Goal: Task Accomplishment & Management: Manage account settings

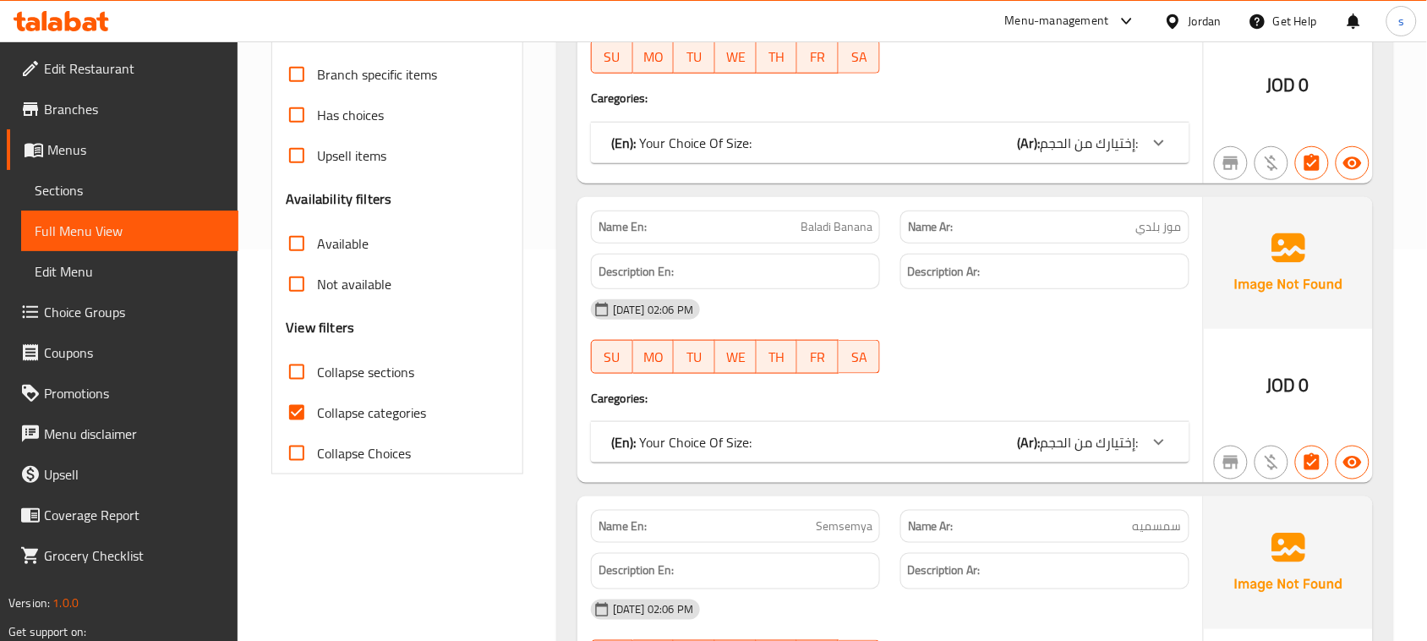
scroll to position [423, 0]
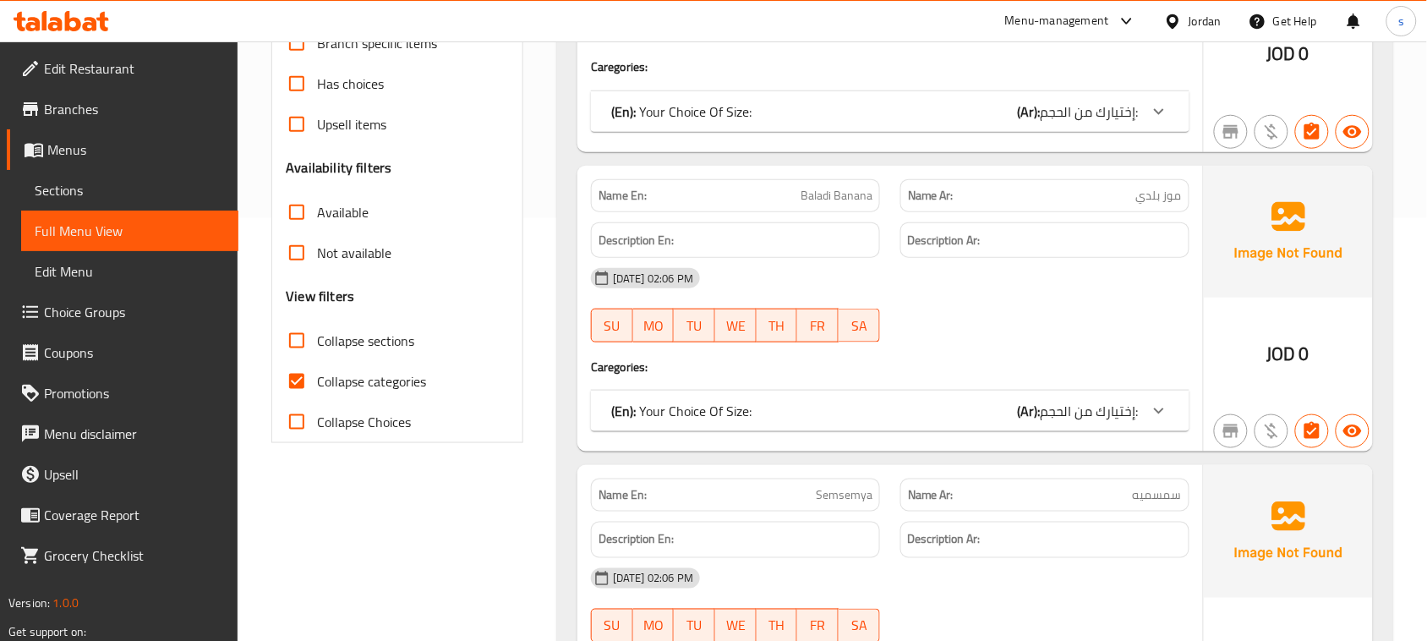
click at [297, 379] on input "Collapse categories" at bounding box center [296, 381] width 41 height 41
checkbox input "false"
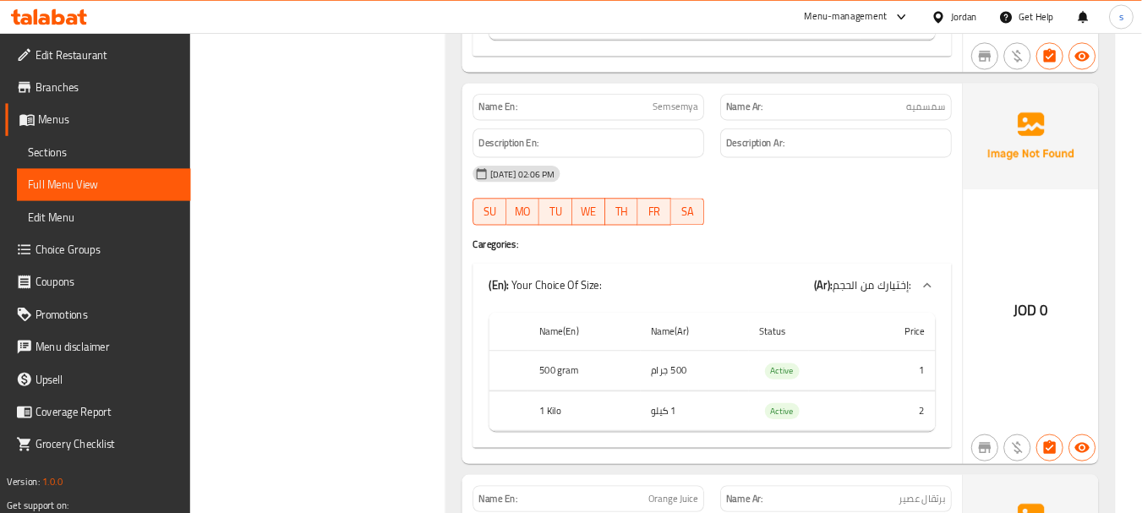
scroll to position [1268, 0]
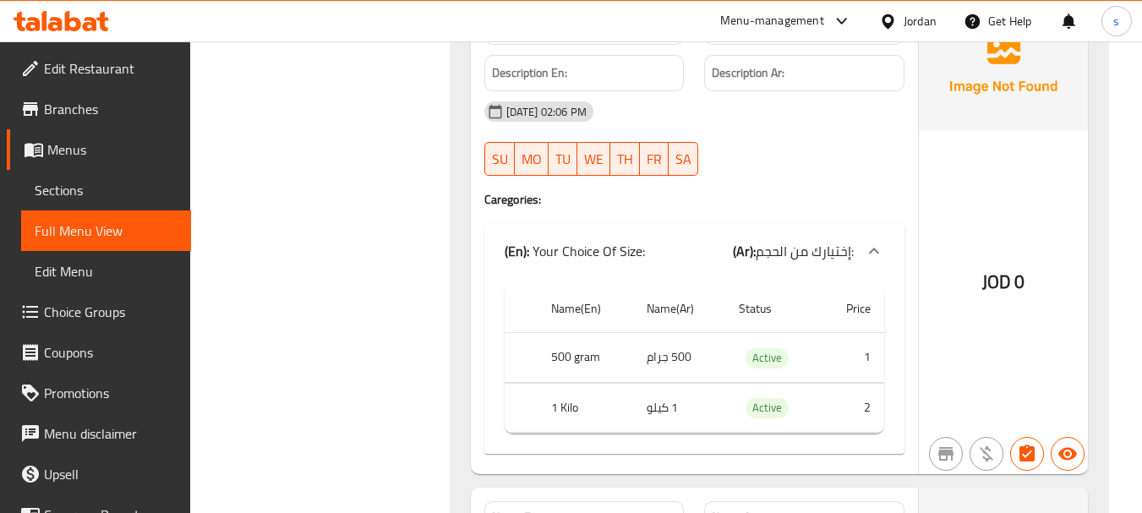
drag, startPoint x: 1196, startPoint y: 0, endPoint x: 771, endPoint y: 153, distance: 451.8
click at [771, 153] on div "[DATE] 02:06 PM SU MO TU WE TH FR SA" at bounding box center [694, 138] width 440 height 95
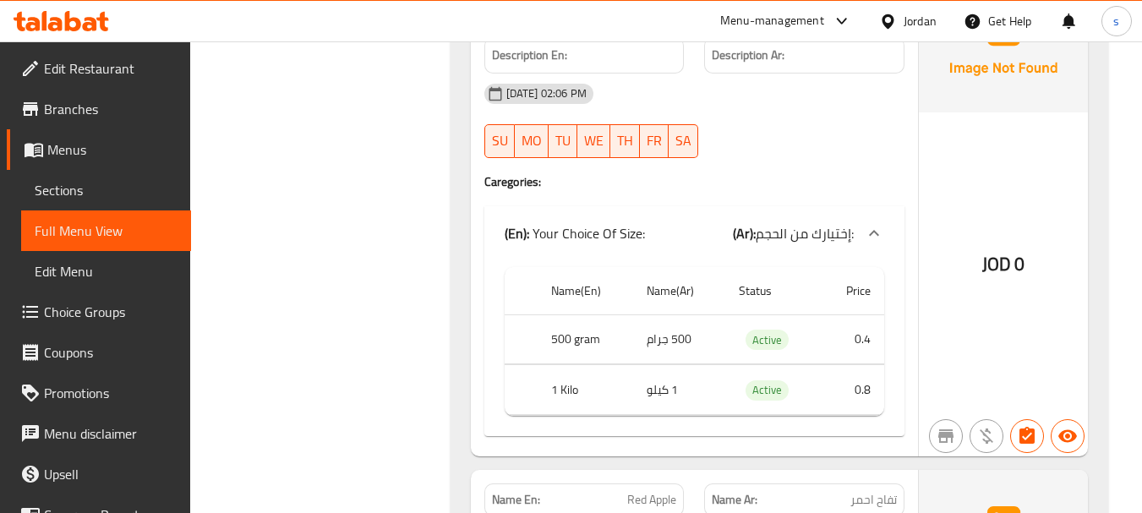
scroll to position [1859, 0]
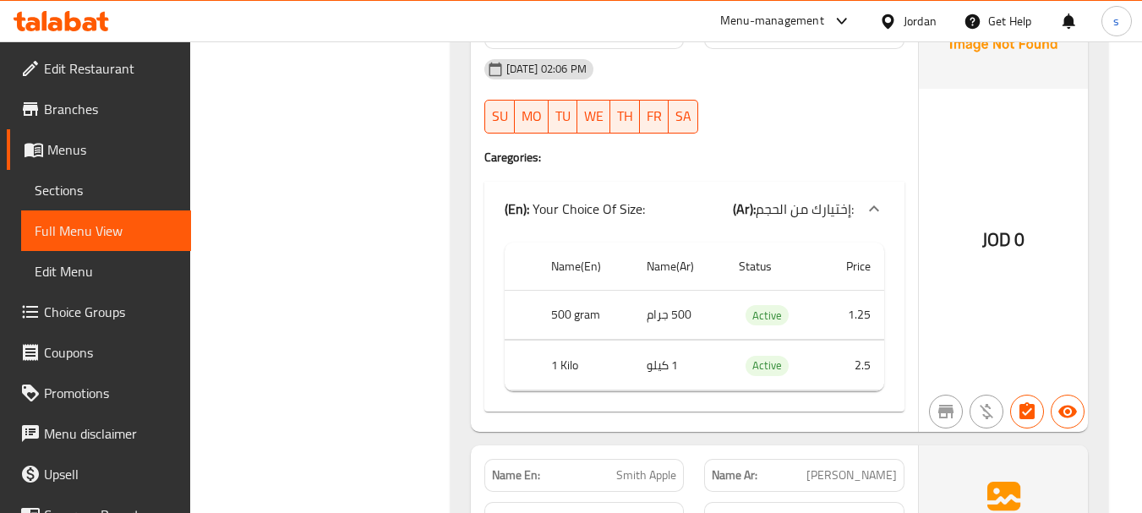
scroll to position [3296, 0]
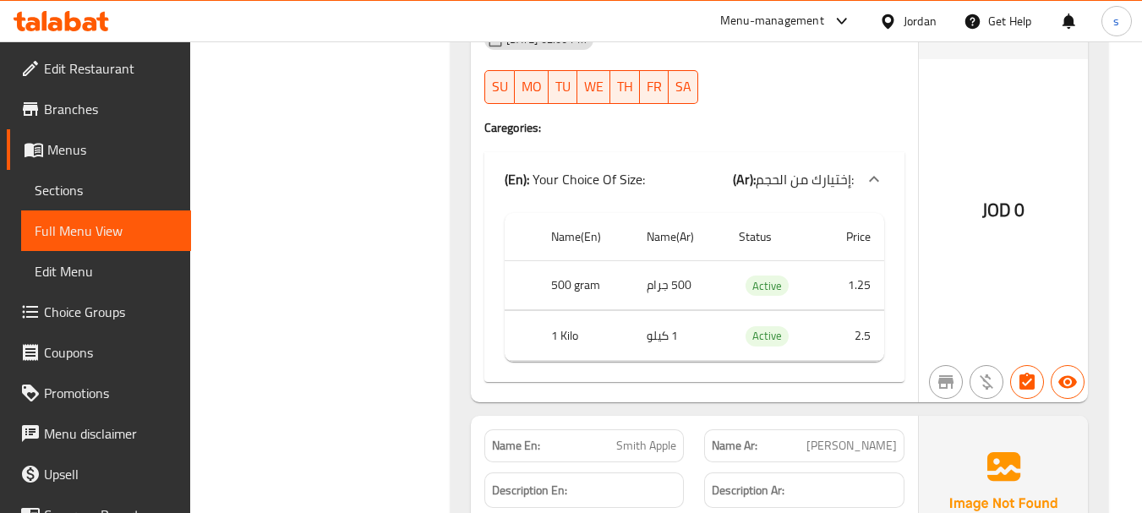
drag, startPoint x: 767, startPoint y: 184, endPoint x: 763, endPoint y: 309, distance: 125.1
click at [761, 323] on div "(En): Your Choice Of Size: (Ar): إختيارك من الحجم: Name(En) Name(Ar) Status Pri…" at bounding box center [694, 267] width 420 height 230
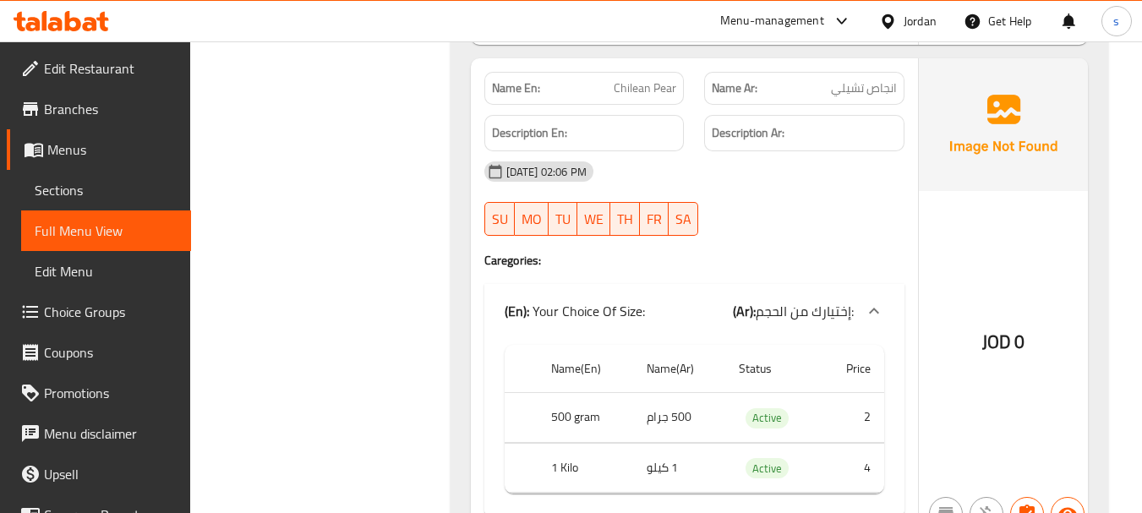
scroll to position [4648, 0]
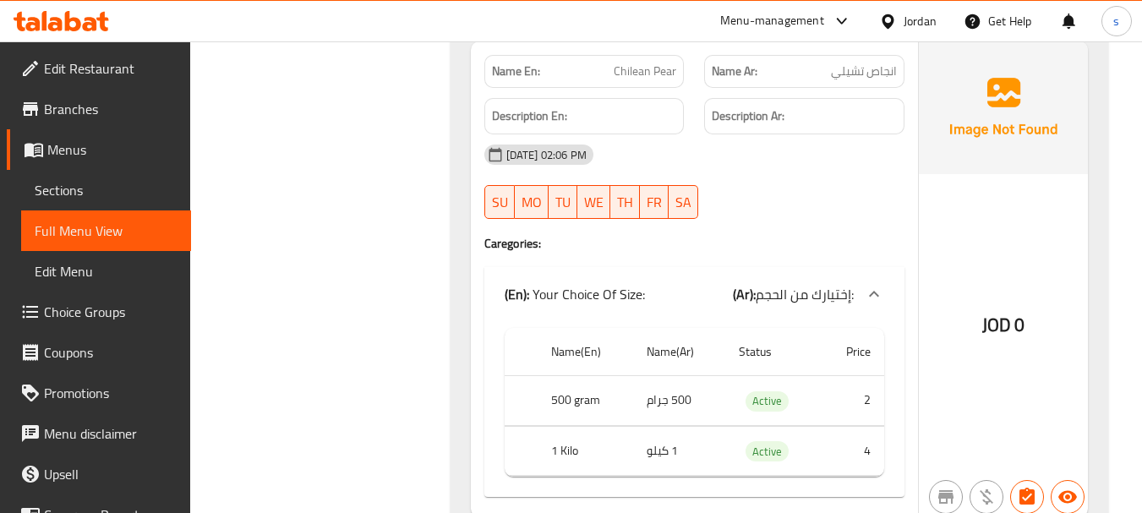
drag, startPoint x: 723, startPoint y: 149, endPoint x: 699, endPoint y: 246, distance: 100.0
click at [699, 246] on div "Name En: Chilean Pear Name Ar: انجاص تشيلي Description En: Description Ar: [DAT…" at bounding box center [694, 279] width 447 height 476
click at [866, 198] on div "[DATE] 02:06 PM SU MO TU WE TH FR SA" at bounding box center [694, 181] width 440 height 95
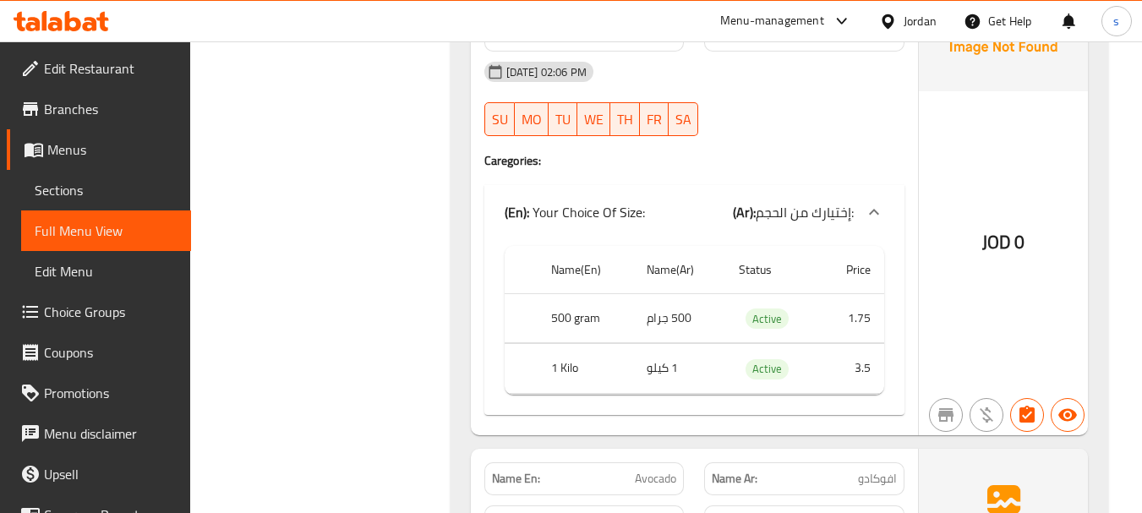
scroll to position [5747, 0]
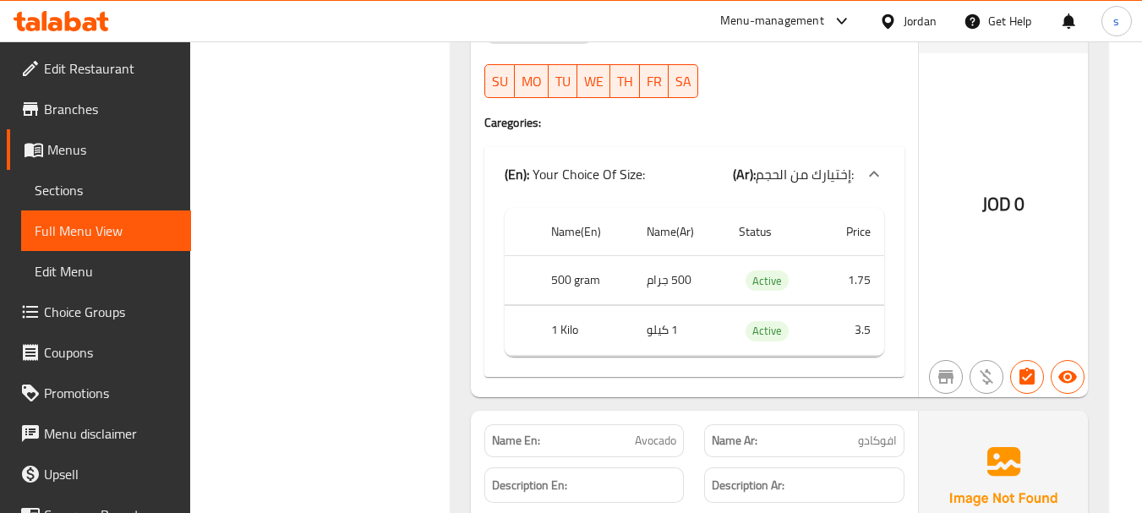
click at [391, 129] on div "Filter Branches Branches Popular filters Free items Branch specific items Has c…" at bounding box center [327, 375] width 226 height 11808
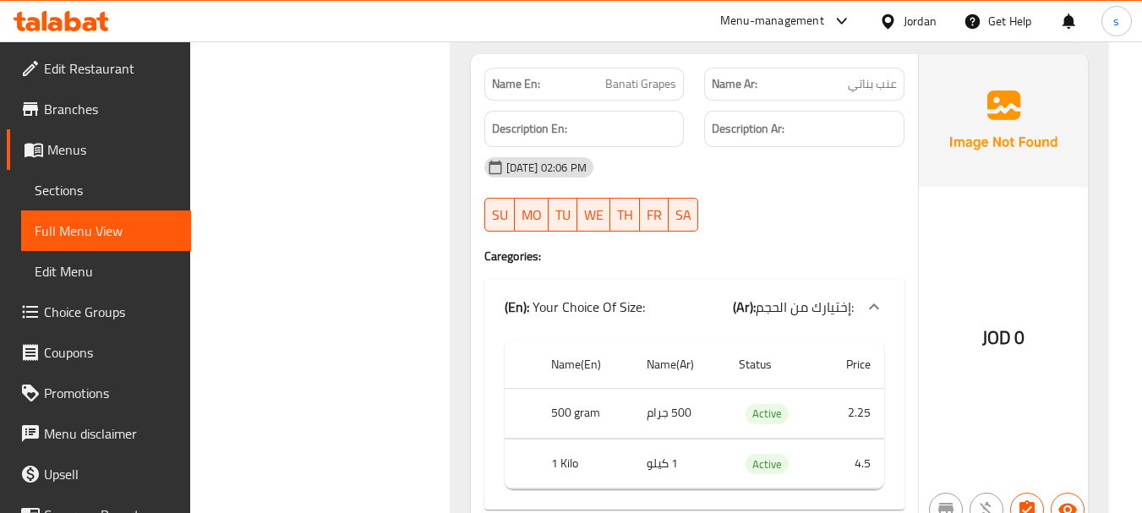
scroll to position [6676, 0]
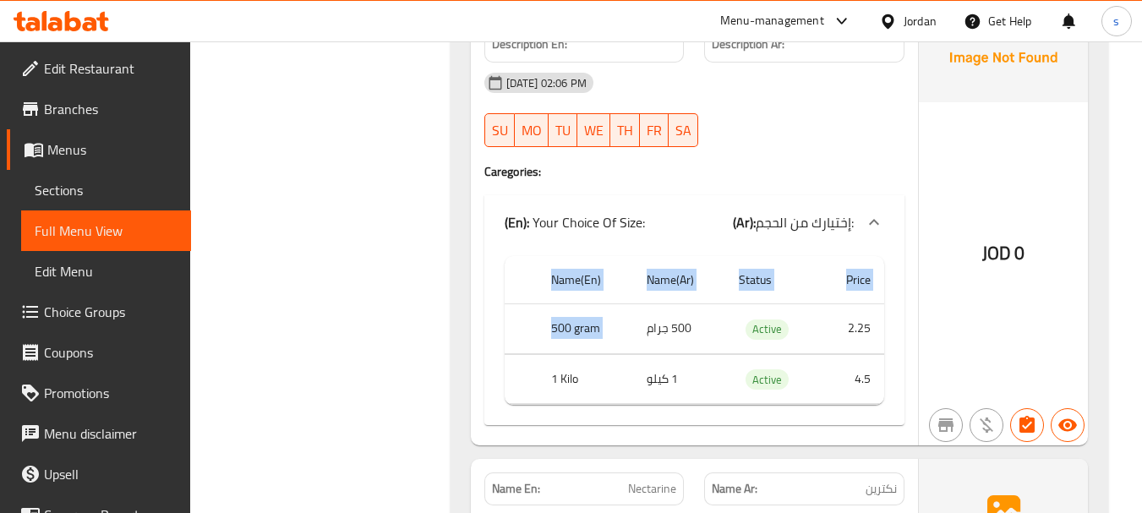
drag, startPoint x: 727, startPoint y: 226, endPoint x: 734, endPoint y: 255, distance: 30.5
click at [717, 307] on div "Name En: Banati Grapes Name Ar: عنب بناتي Description En: Description Ar: [DATE…" at bounding box center [694, 208] width 447 height 476
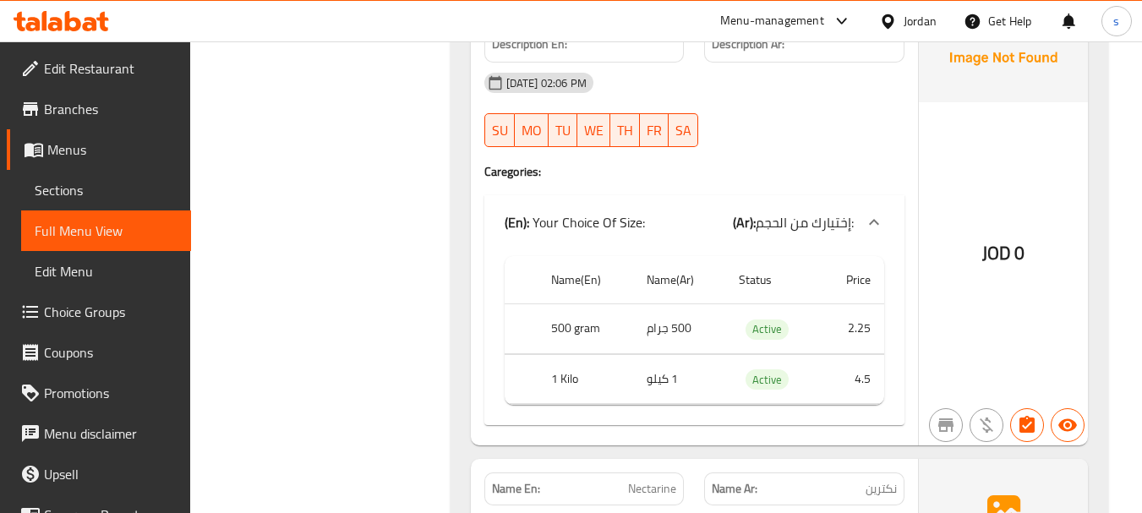
click at [792, 149] on div at bounding box center [804, 147] width 221 height 20
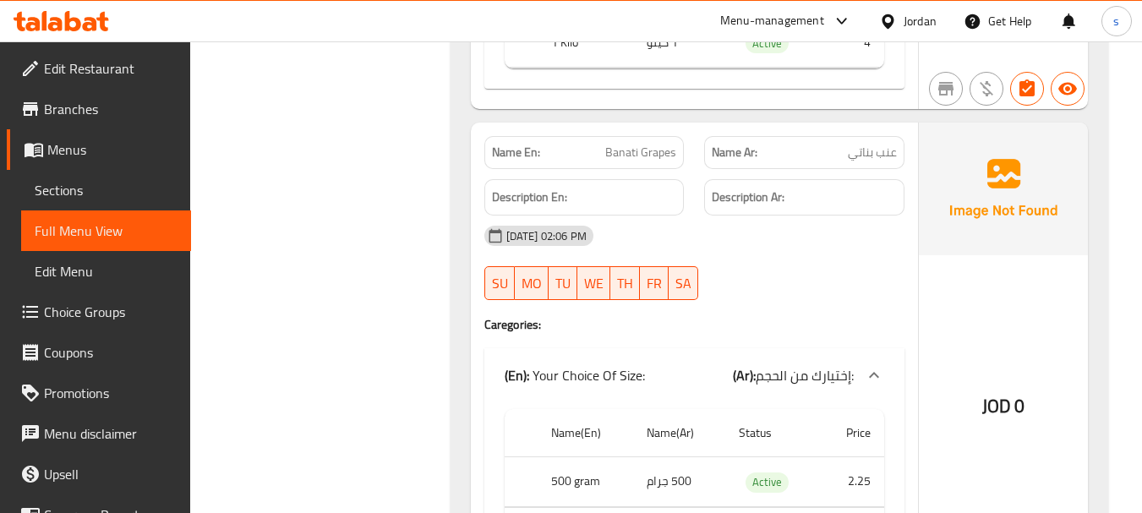
scroll to position [6507, 0]
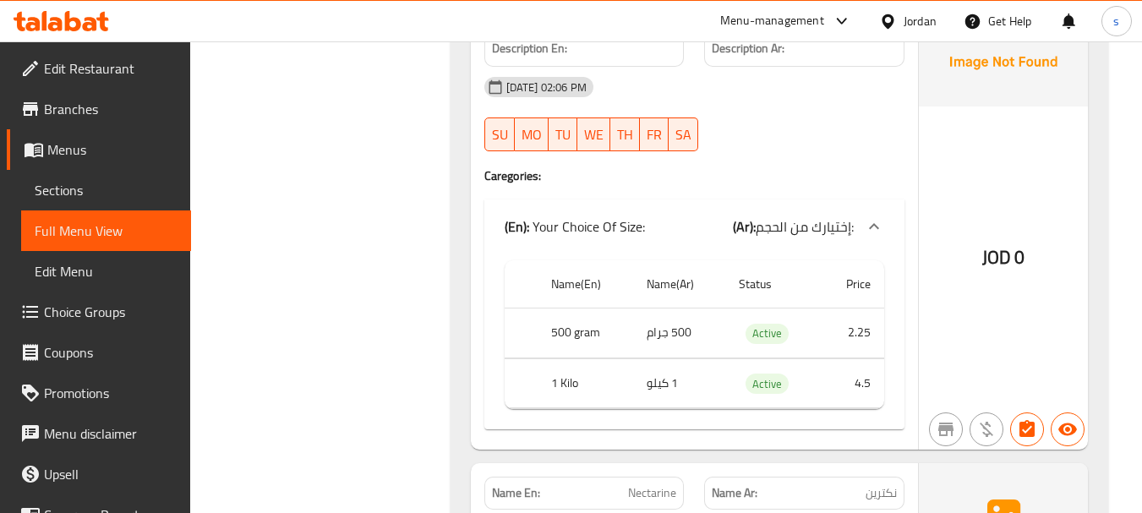
scroll to position [6676, 0]
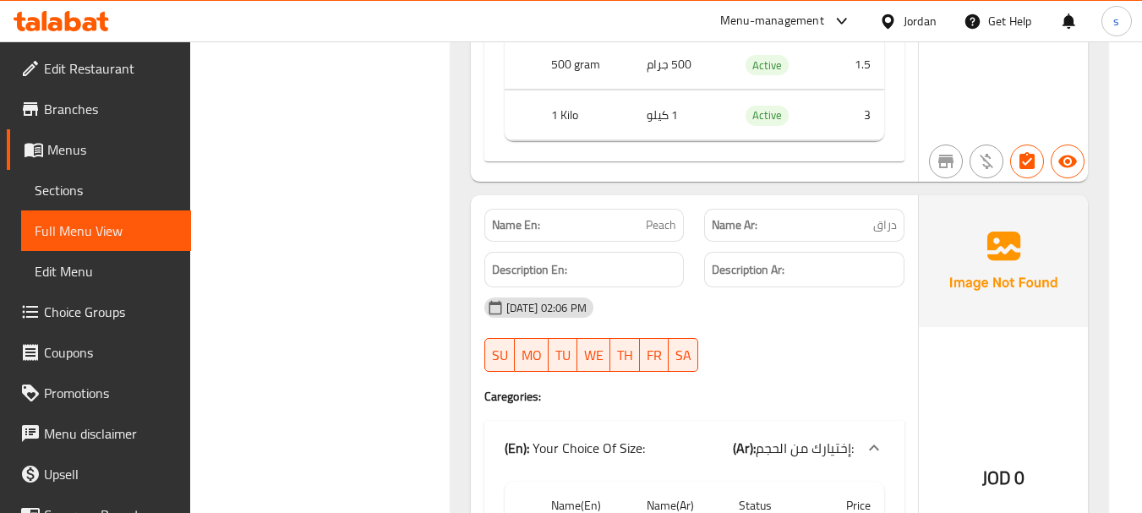
scroll to position [7437, 0]
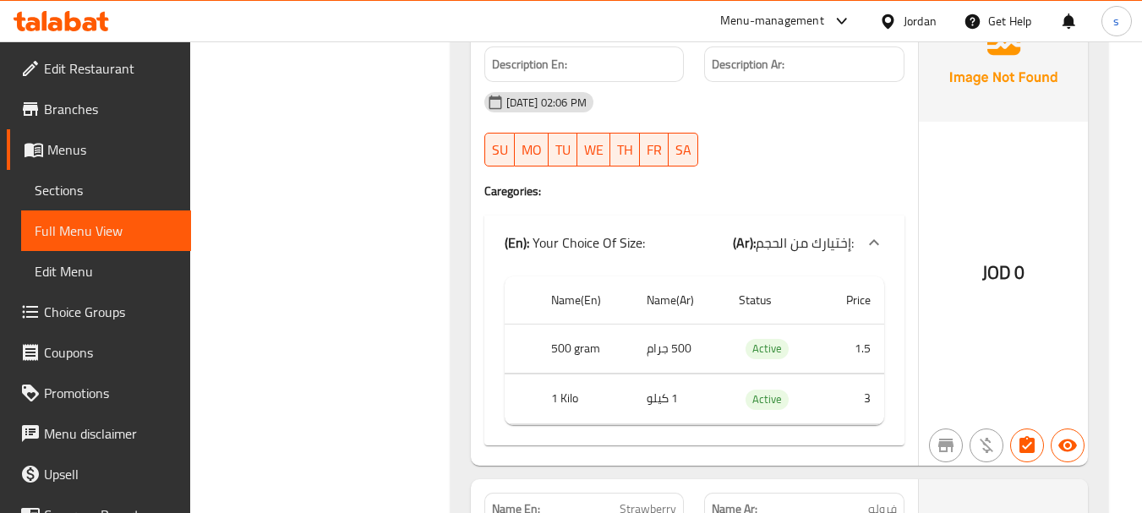
scroll to position [7690, 0]
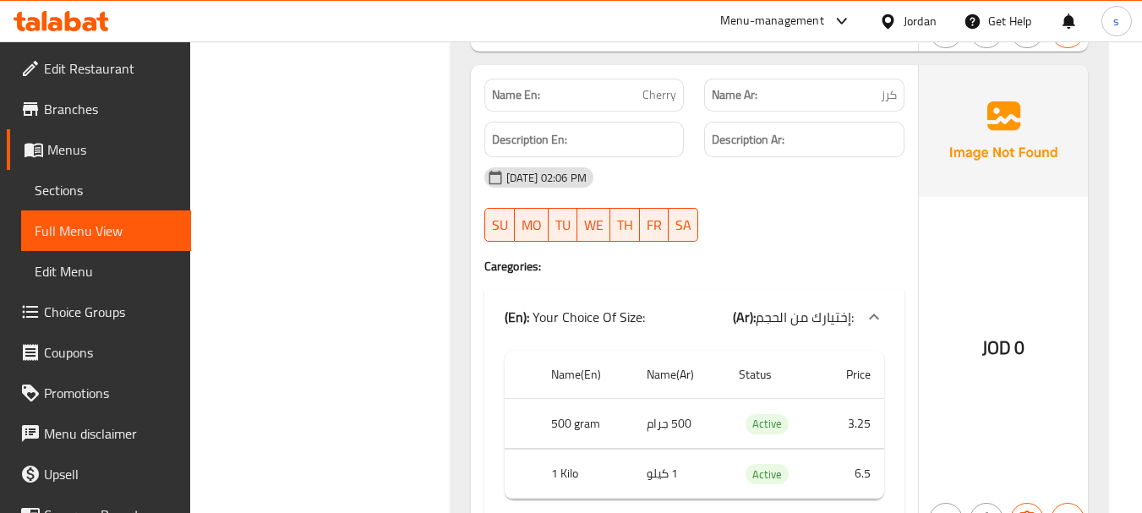
scroll to position [8789, 0]
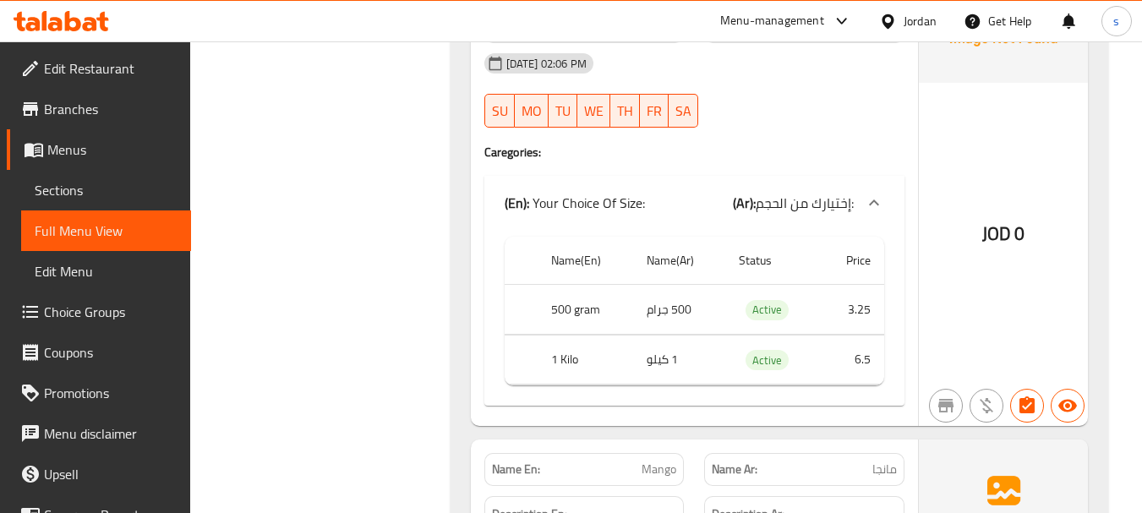
scroll to position [8874, 0]
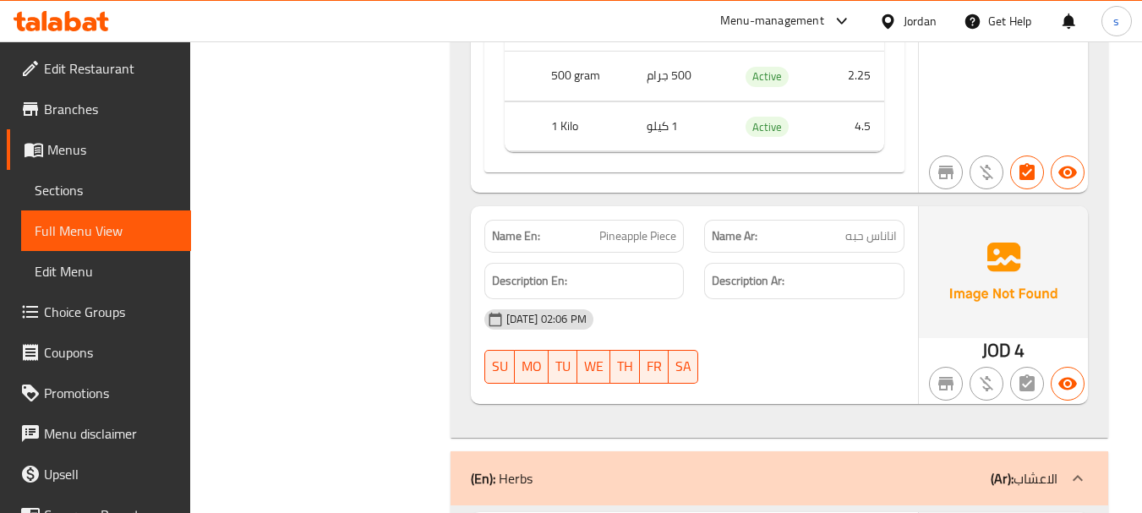
scroll to position [9634, 0]
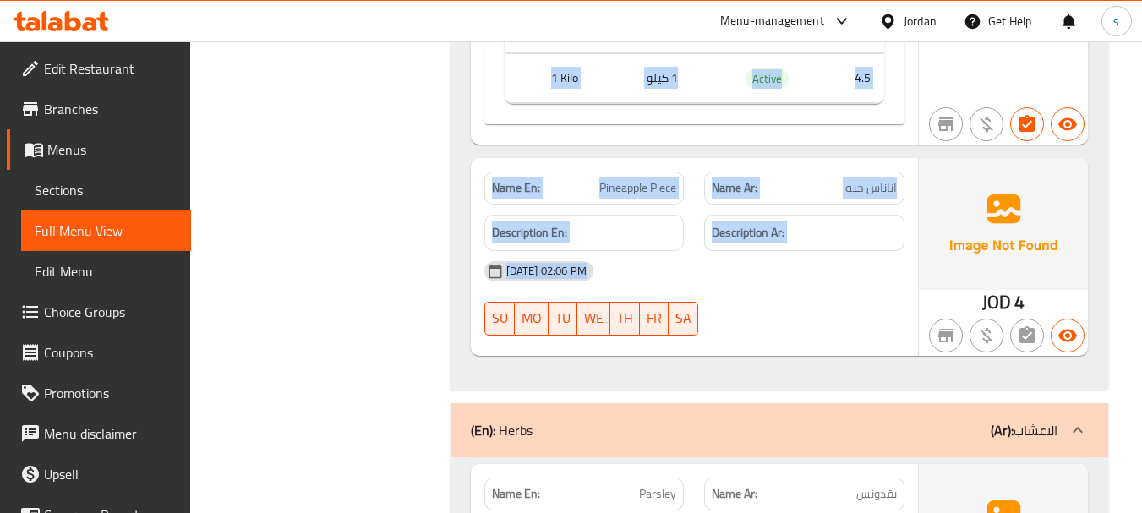
drag, startPoint x: 791, startPoint y: 379, endPoint x: 738, endPoint y: 60, distance: 323.0
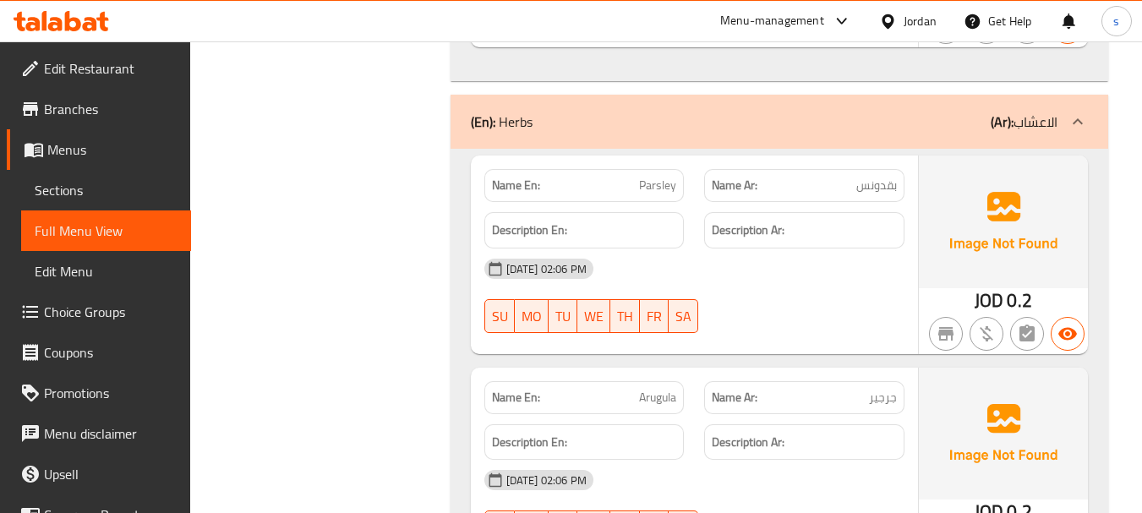
scroll to position [9972, 0]
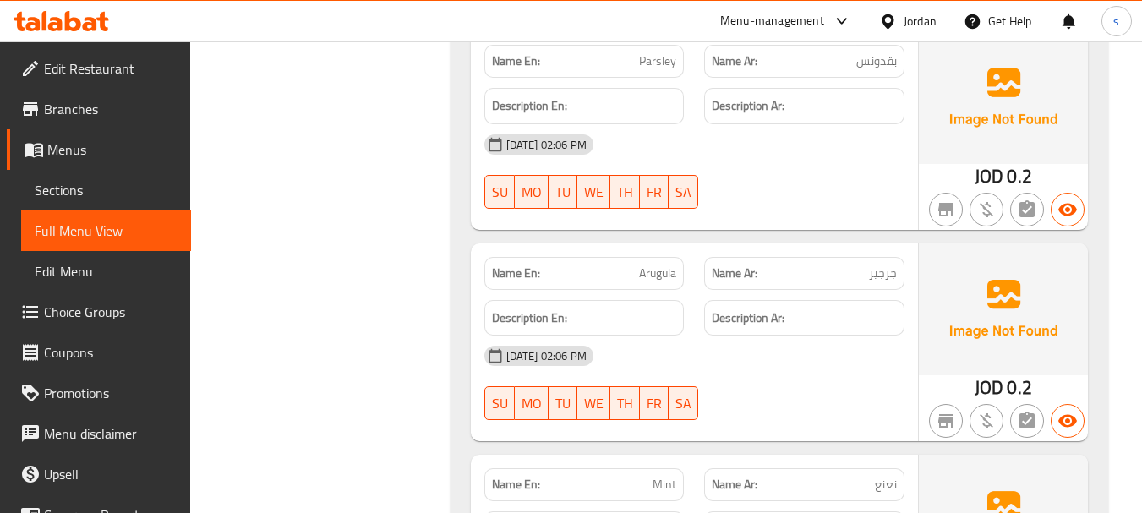
scroll to position [10141, 0]
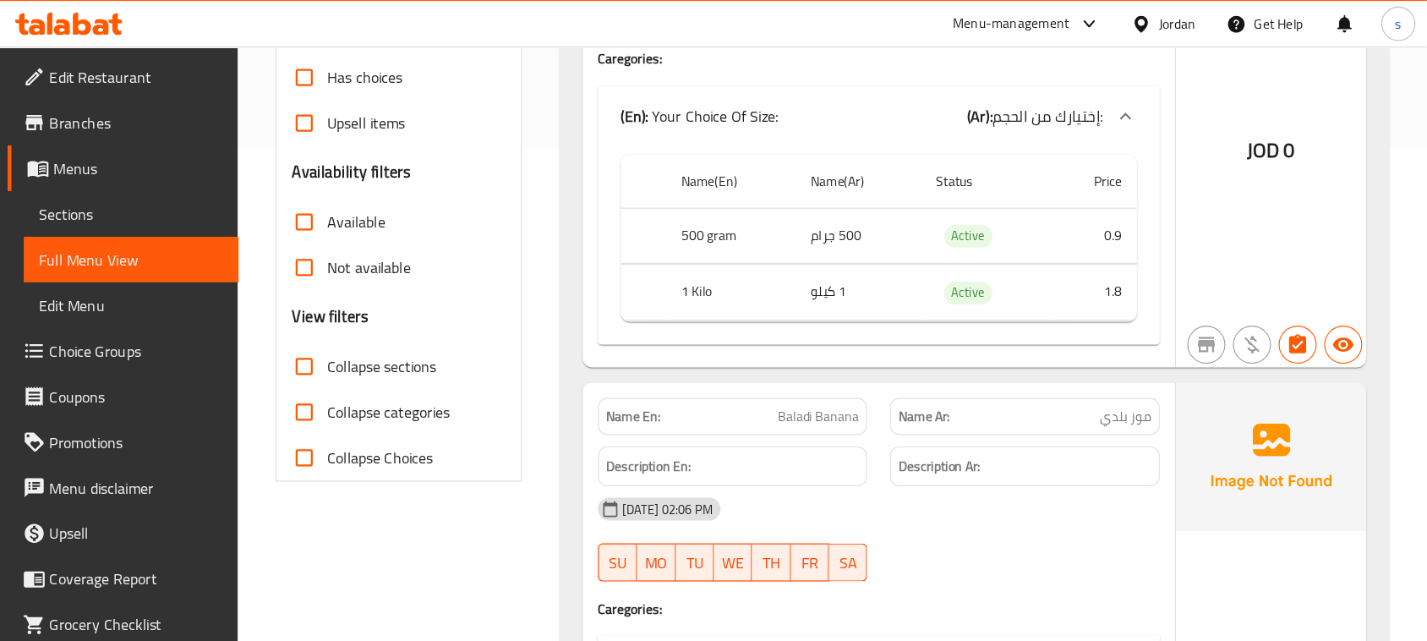
scroll to position [438, 0]
